Goal: Check status

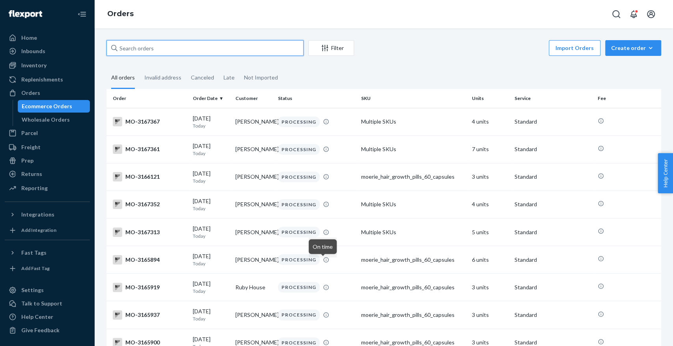
click at [253, 45] on input "text" at bounding box center [204, 48] width 197 height 16
paste input "[PERSON_NAME]"
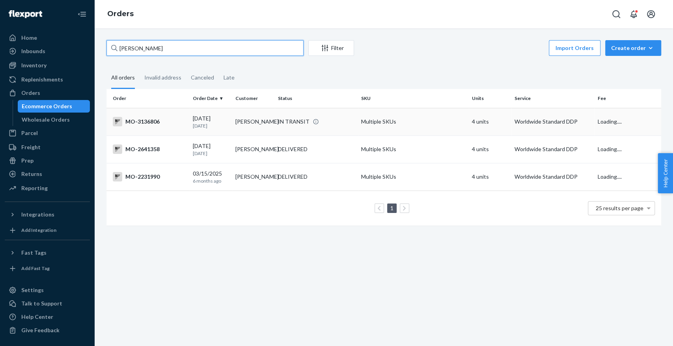
type input "[PERSON_NAME]"
click at [344, 120] on div "IN TRANSIT" at bounding box center [316, 122] width 80 height 8
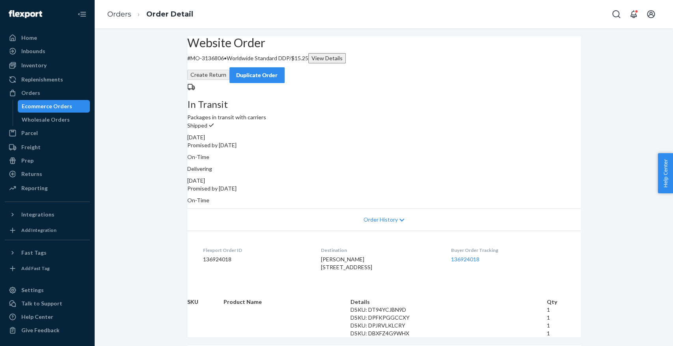
click at [223, 49] on h2 "Website Order" at bounding box center [383, 42] width 393 height 13
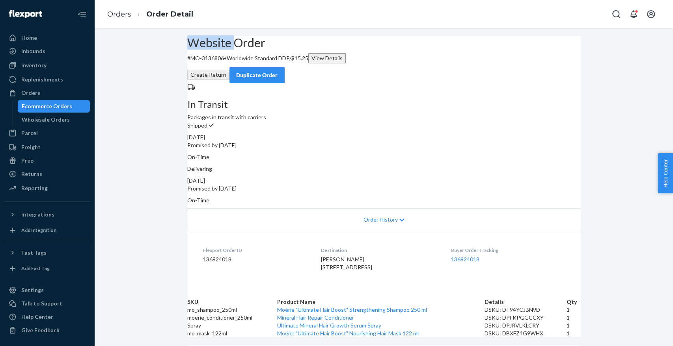
click at [223, 49] on h2 "Website Order" at bounding box center [383, 42] width 393 height 13
drag, startPoint x: 223, startPoint y: 70, endPoint x: 230, endPoint y: 43, distance: 27.3
click at [230, 43] on div "Website Order # MO-3136806 • Worldwide Standard DDP / $15.25 View Details Creat…" at bounding box center [383, 59] width 393 height 47
click at [189, 63] on div "Website Order # MO-3136806 • Worldwide Standard DDP / $15.25 View Details Creat…" at bounding box center [383, 59] width 393 height 47
click at [220, 63] on p "# MO-3136806 • Worldwide Standard DDP / $15.25 View Details" at bounding box center [383, 58] width 393 height 10
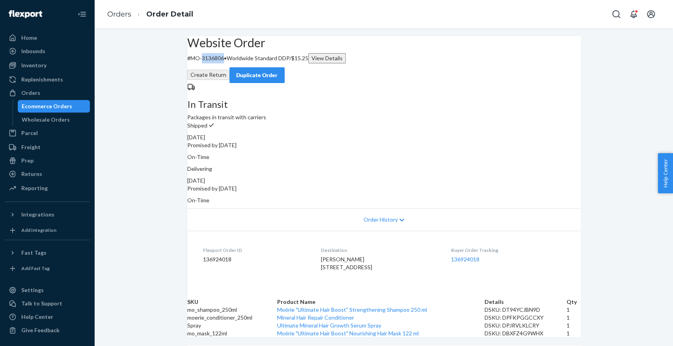
click at [220, 63] on p "# MO-3136806 • Worldwide Standard DDP / $15.25 View Details" at bounding box center [383, 58] width 393 height 10
copy p "3136806"
